Goal: Check status: Check status

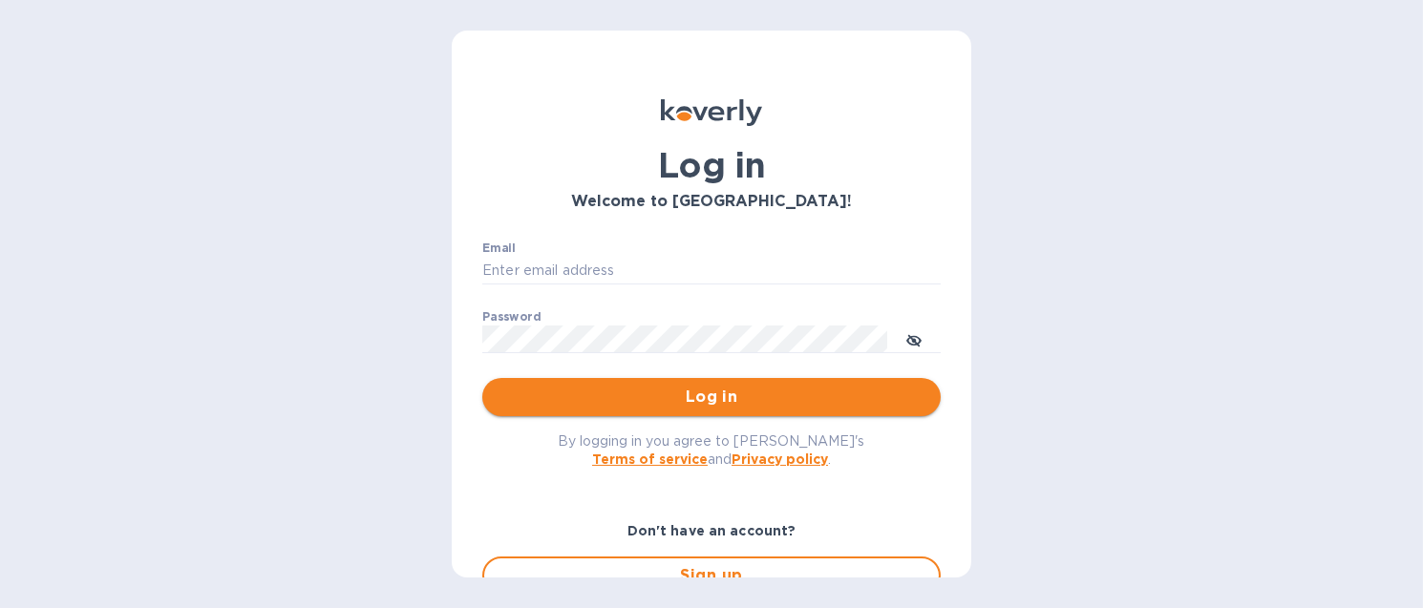
type input "[EMAIL_ADDRESS][DOMAIN_NAME]"
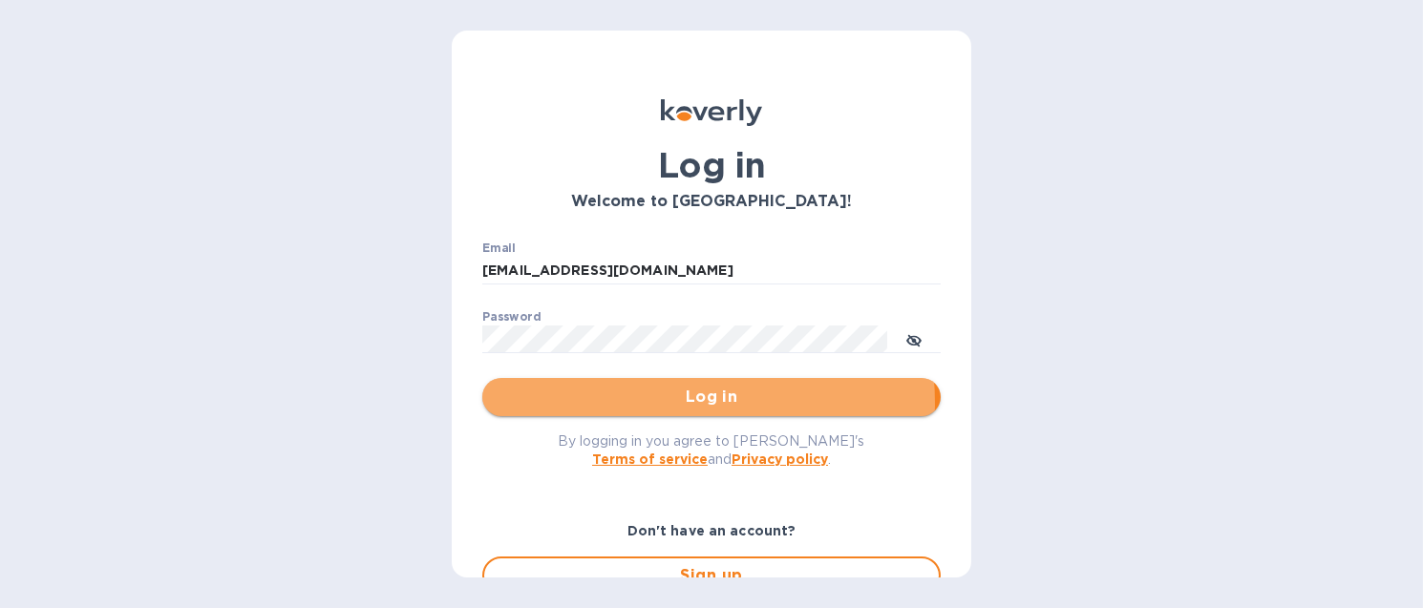
click at [679, 402] on span "Log in" at bounding box center [712, 397] width 428 height 23
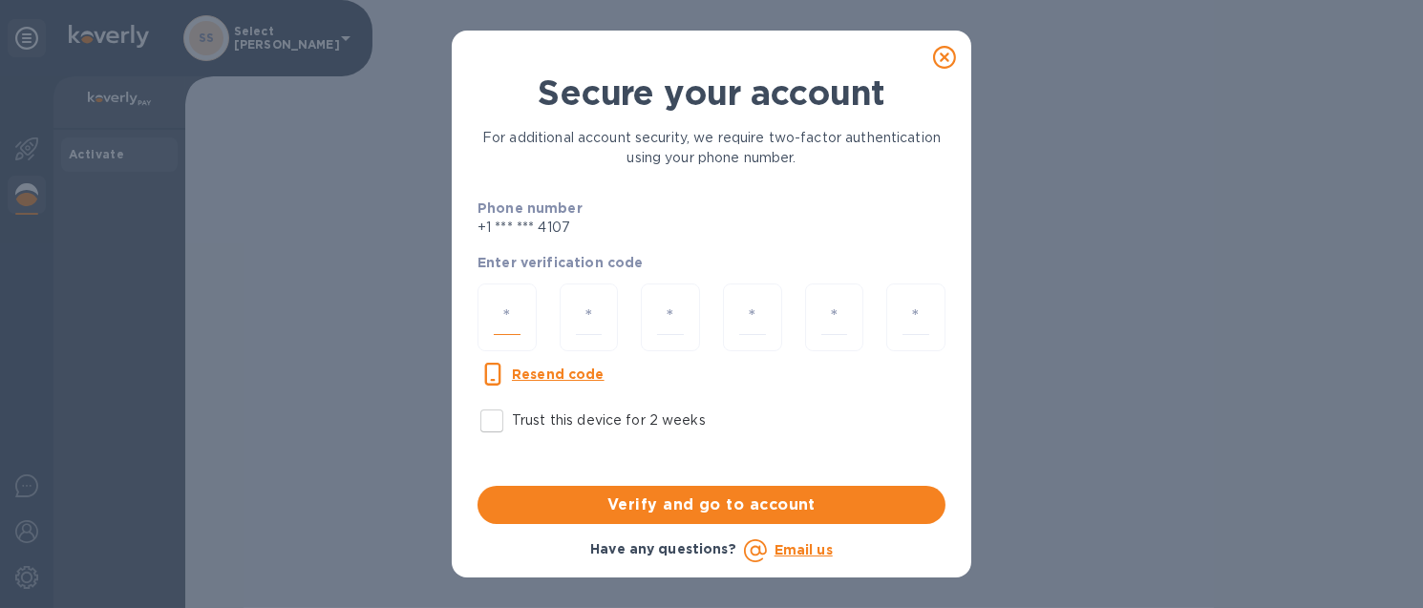
click at [510, 309] on input "number" at bounding box center [507, 317] width 27 height 35
type input "9"
type input "5"
type input "3"
type input "7"
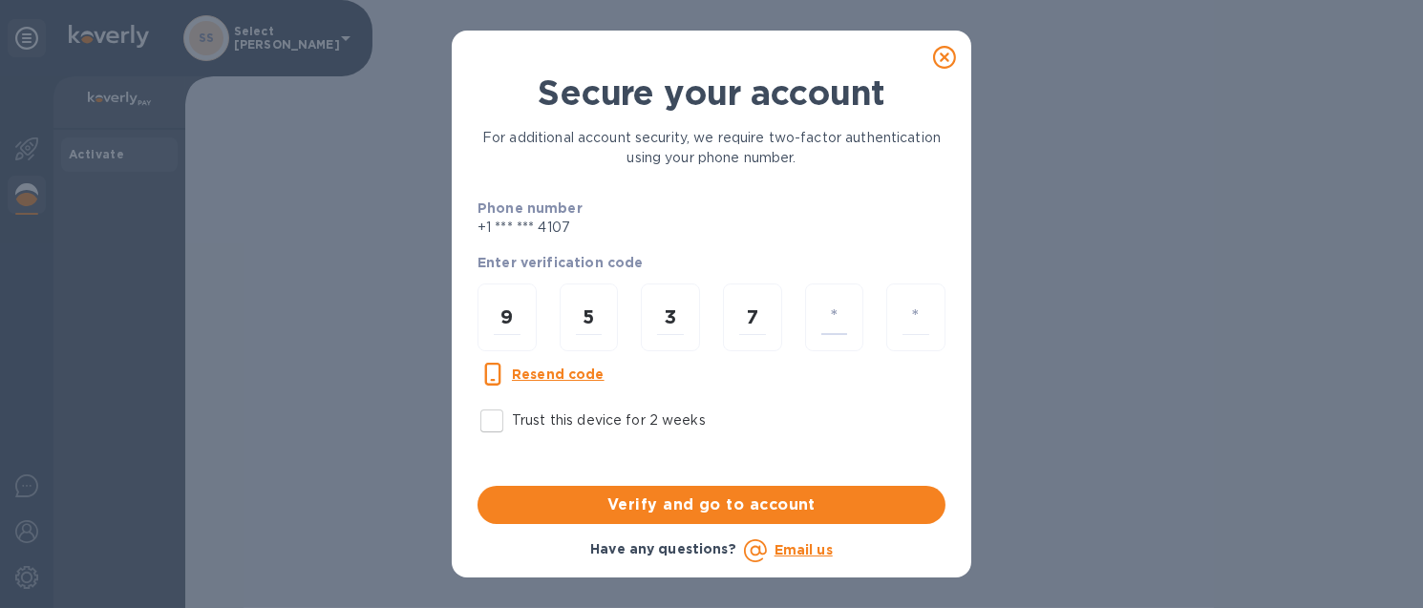
type input "9"
type input "5"
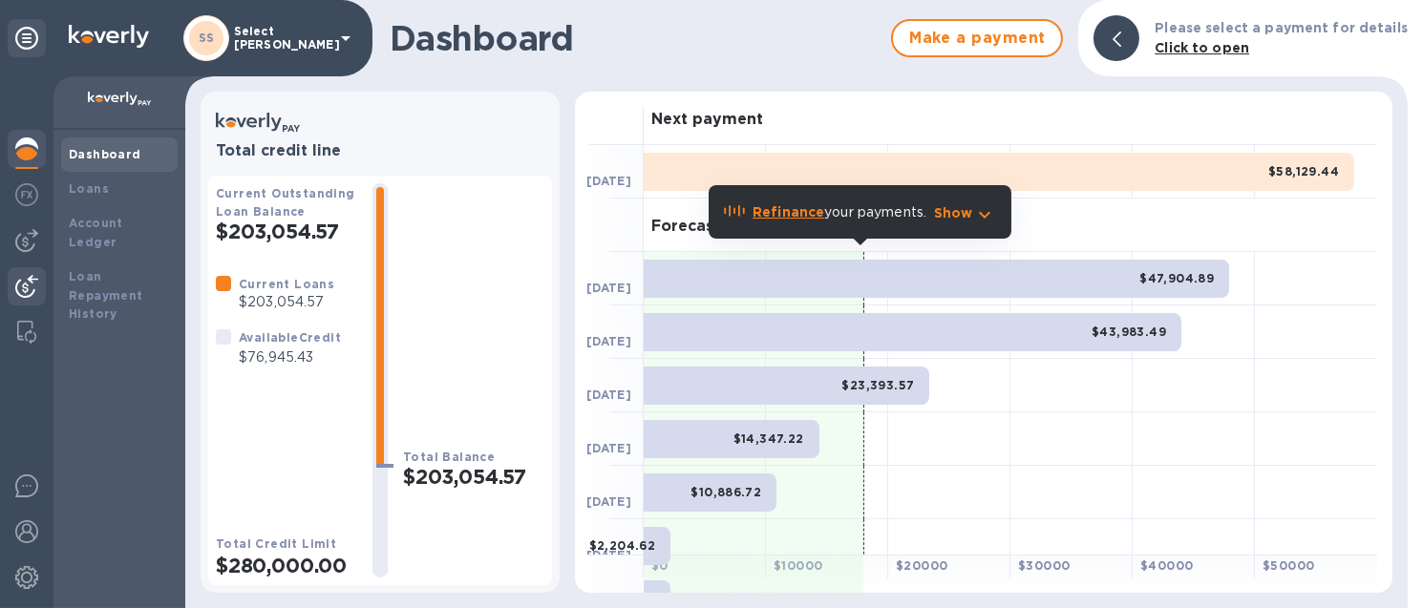
click at [33, 288] on img at bounding box center [26, 286] width 23 height 23
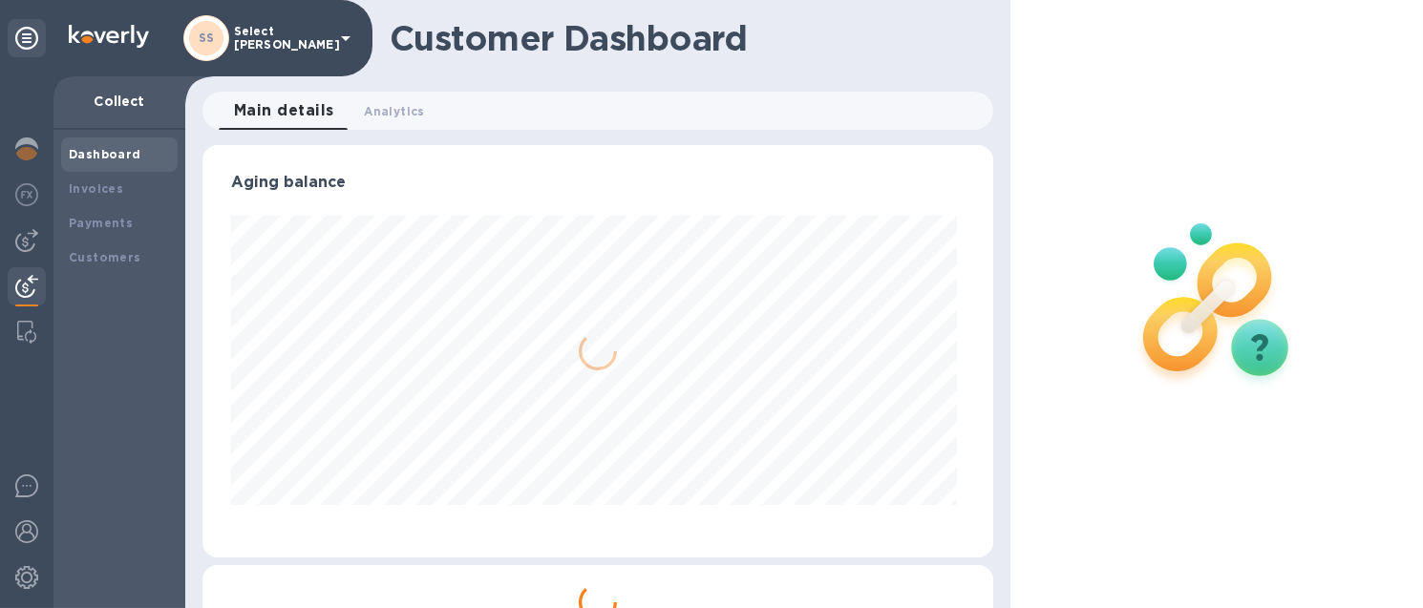
scroll to position [413, 782]
click at [102, 222] on b "Payments" at bounding box center [101, 223] width 64 height 14
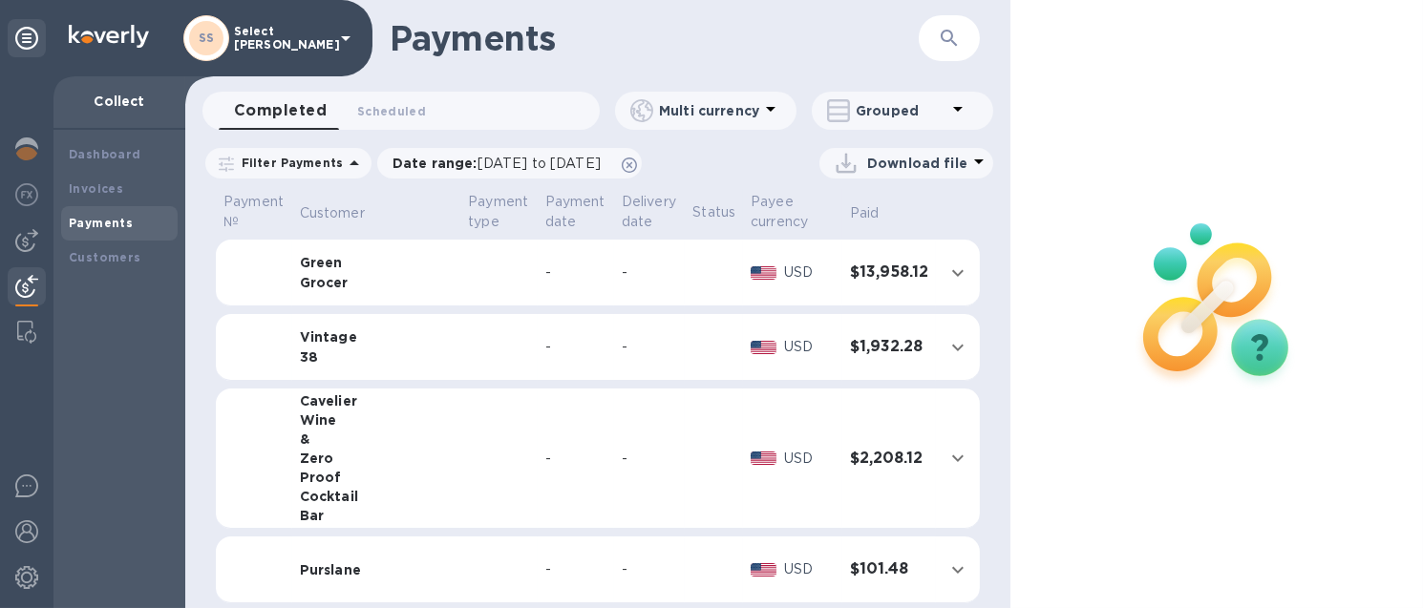
click at [460, 336] on td at bounding box center [498, 347] width 76 height 67
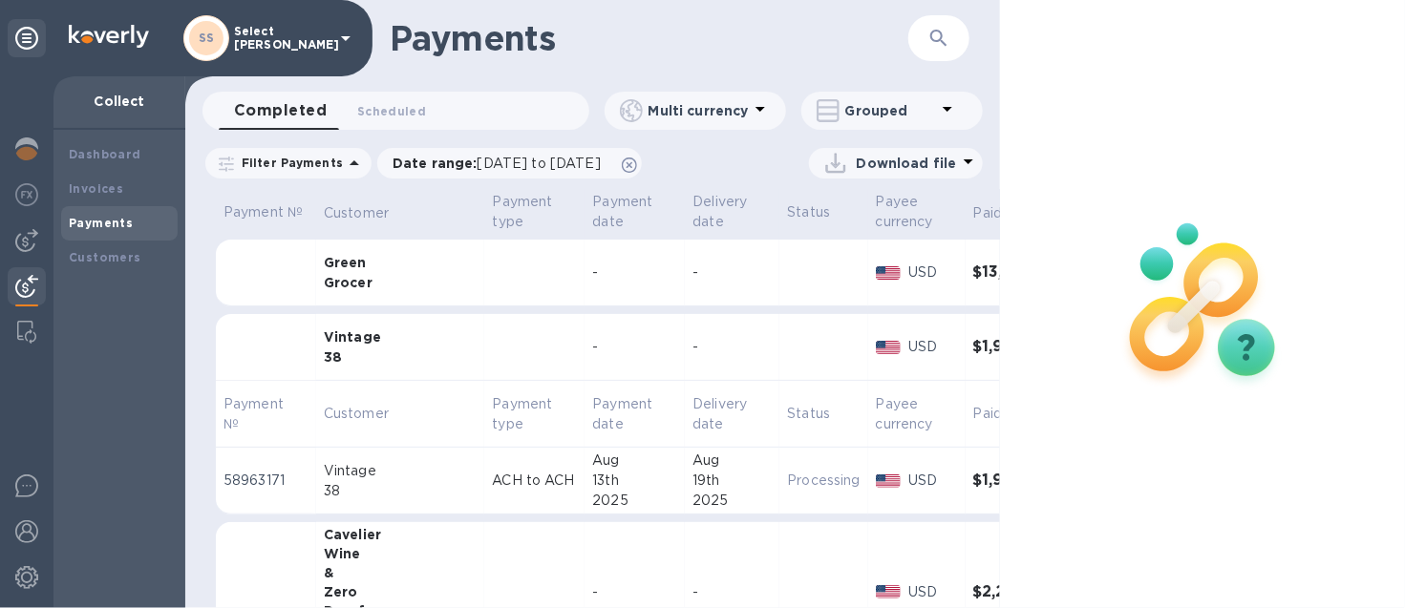
click at [592, 504] on div "2025" at bounding box center [634, 501] width 85 height 20
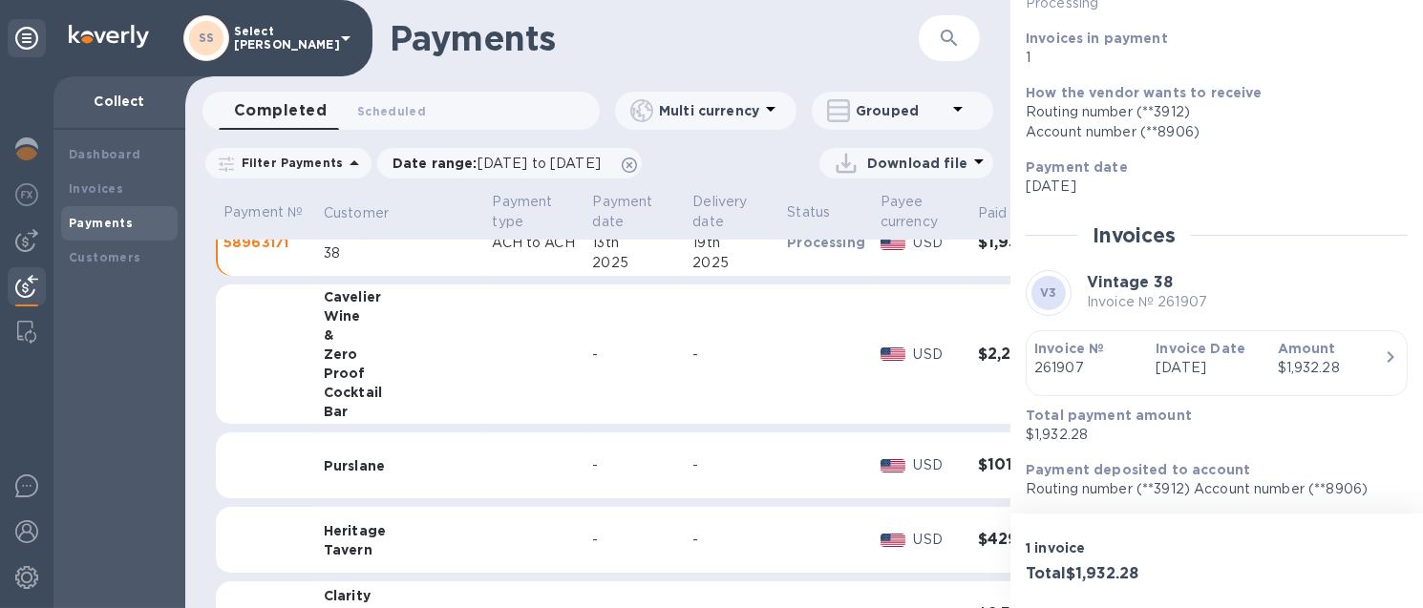
scroll to position [478, 0]
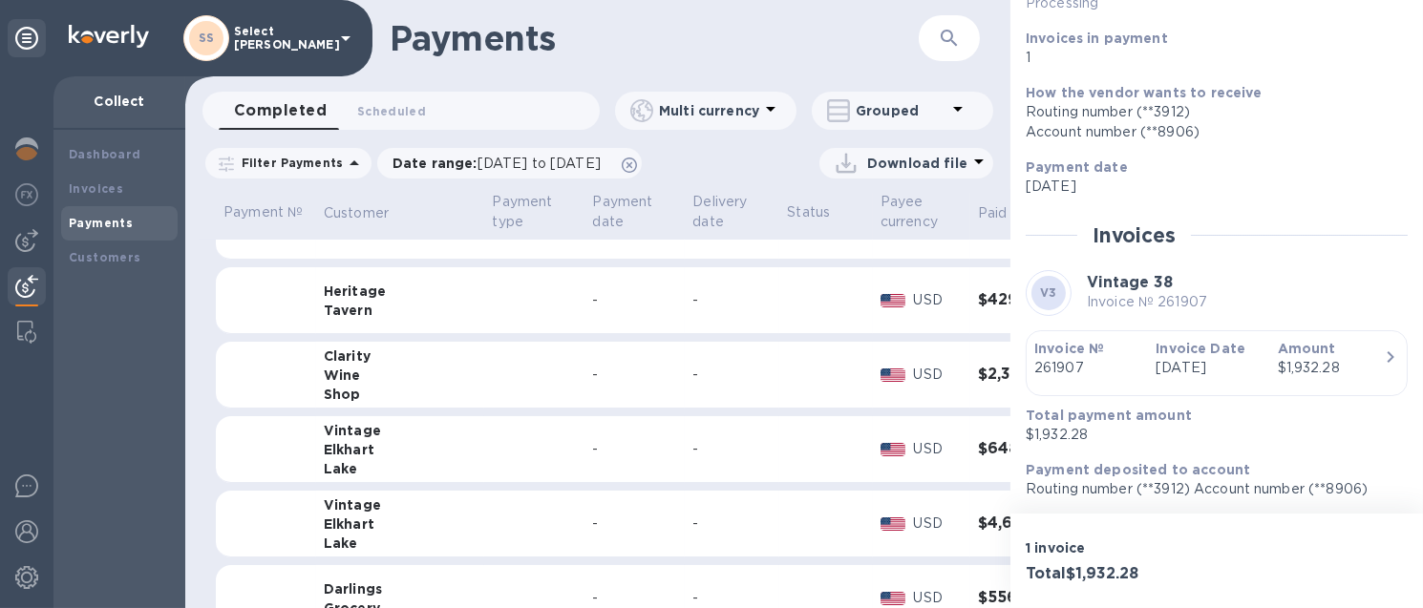
click at [516, 442] on td at bounding box center [534, 449] width 100 height 67
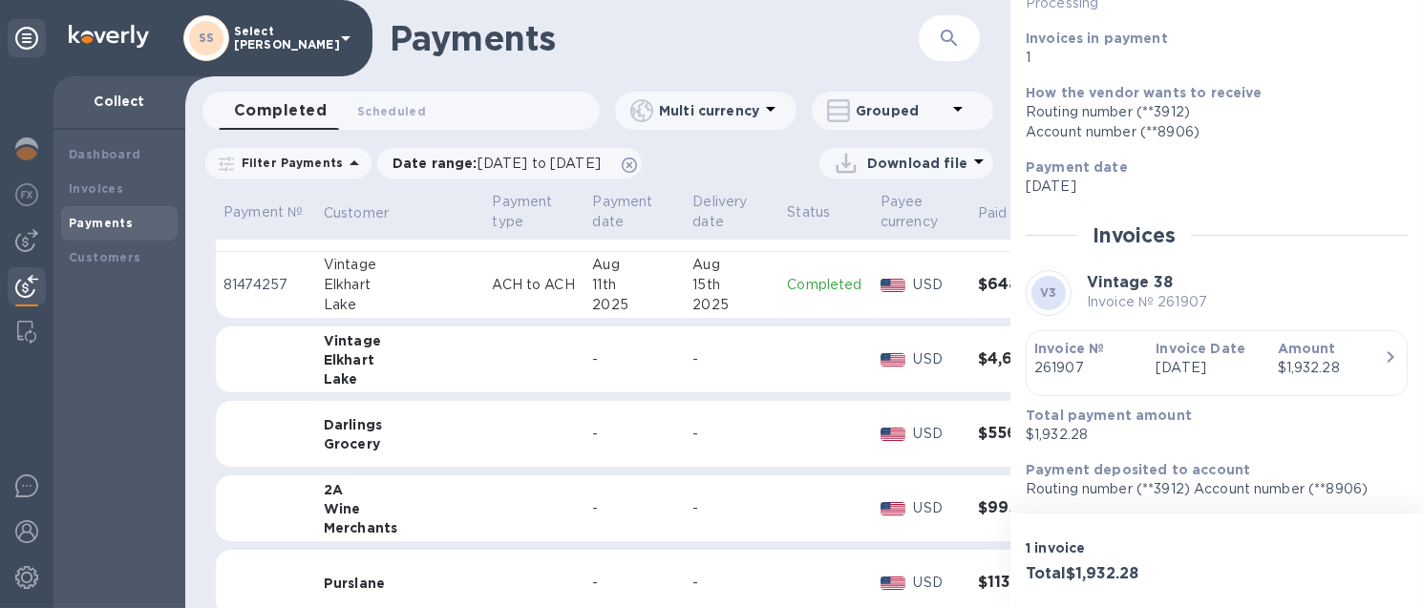
scroll to position [835, 0]
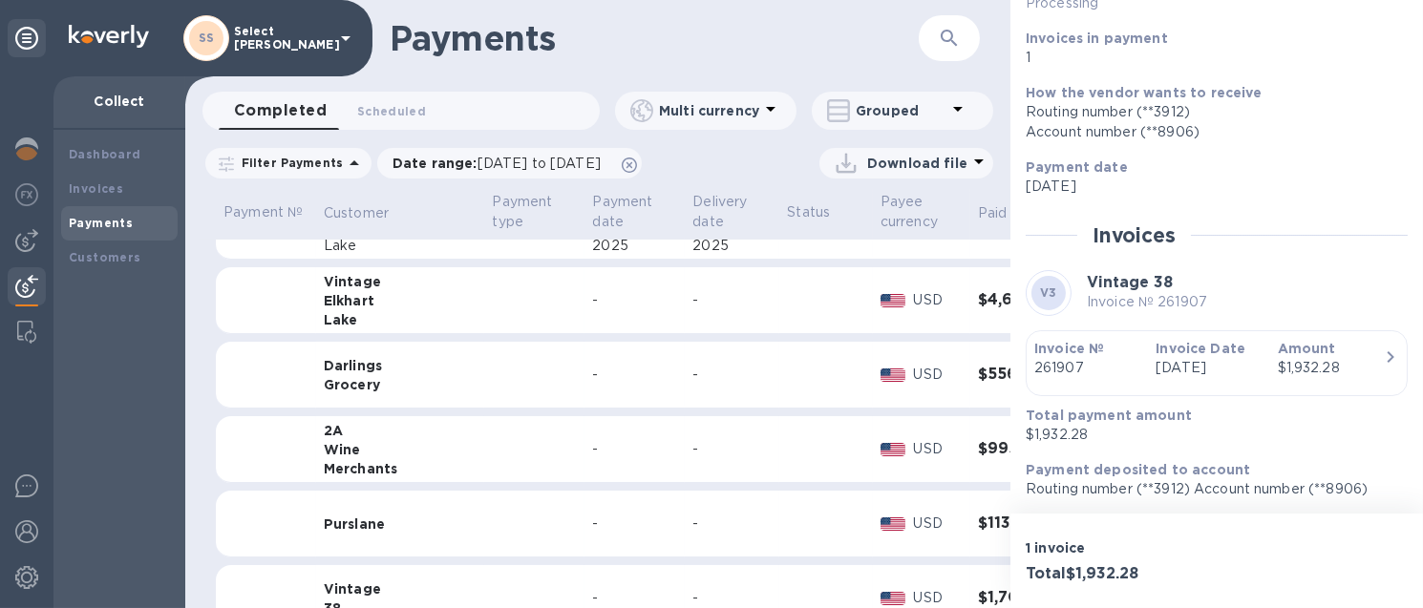
click at [692, 301] on div "-" at bounding box center [731, 300] width 79 height 20
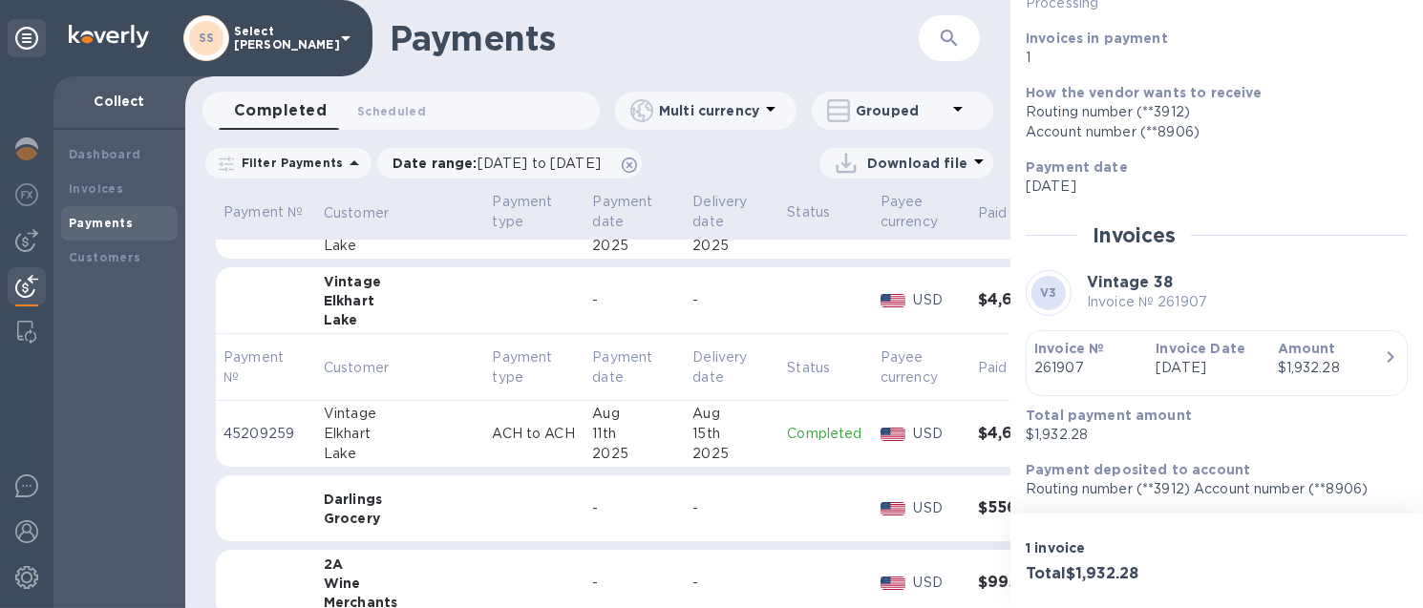
click at [692, 412] on div "Aug" at bounding box center [731, 414] width 79 height 20
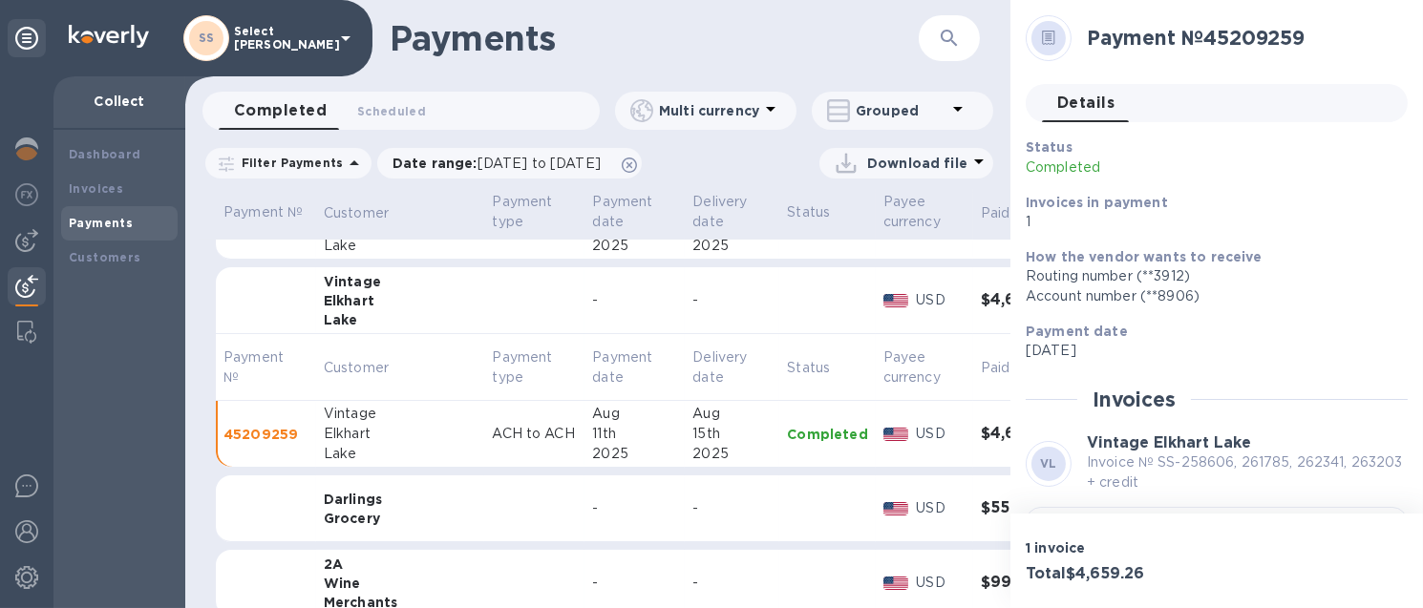
scroll to position [238, 0]
